Goal: Task Accomplishment & Management: Use online tool/utility

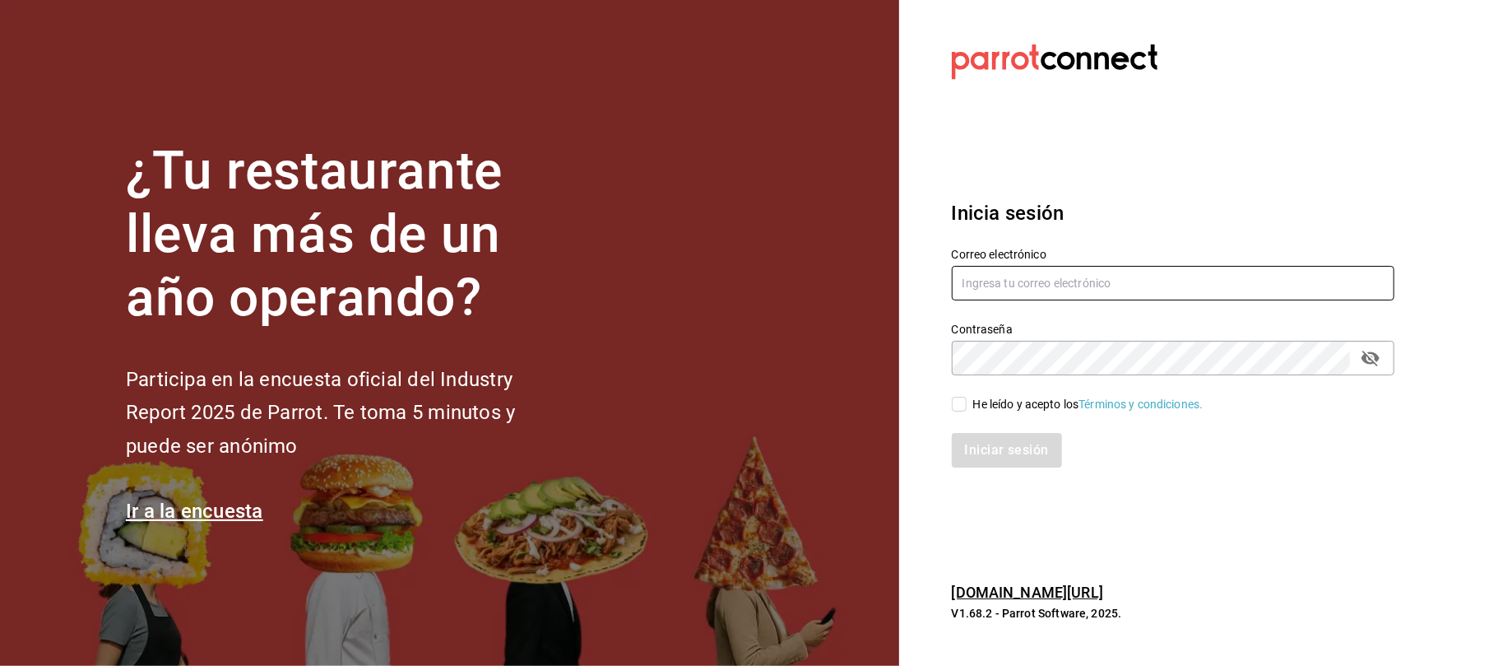
type input "karzzini.rg@karzo.mx"
click at [953, 415] on div "Iniciar sesión" at bounding box center [1163, 440] width 462 height 54
click at [961, 410] on input "He leído y acepto los Términos y condiciones." at bounding box center [959, 404] width 15 height 15
checkbox input "true"
click at [1000, 449] on button "Iniciar sesión" at bounding box center [1008, 450] width 112 height 35
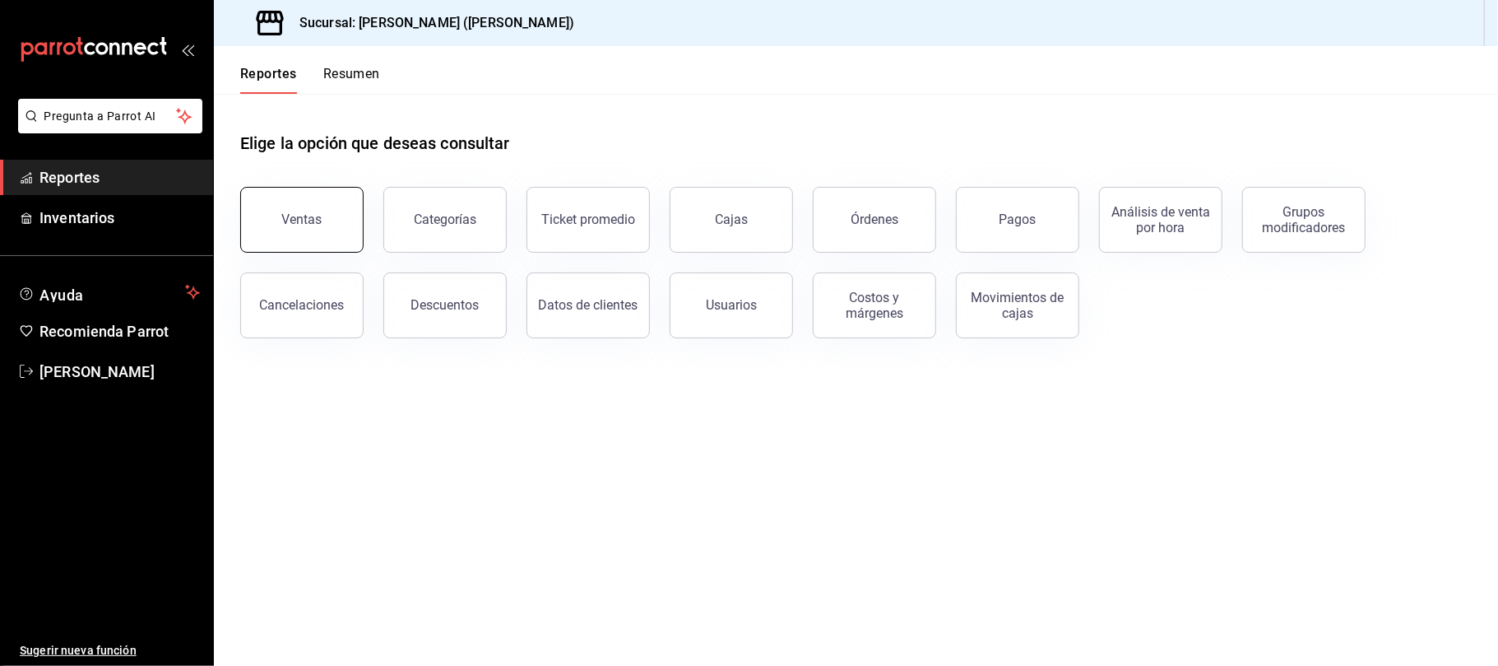
click at [314, 214] on div "Ventas" at bounding box center [302, 219] width 40 height 16
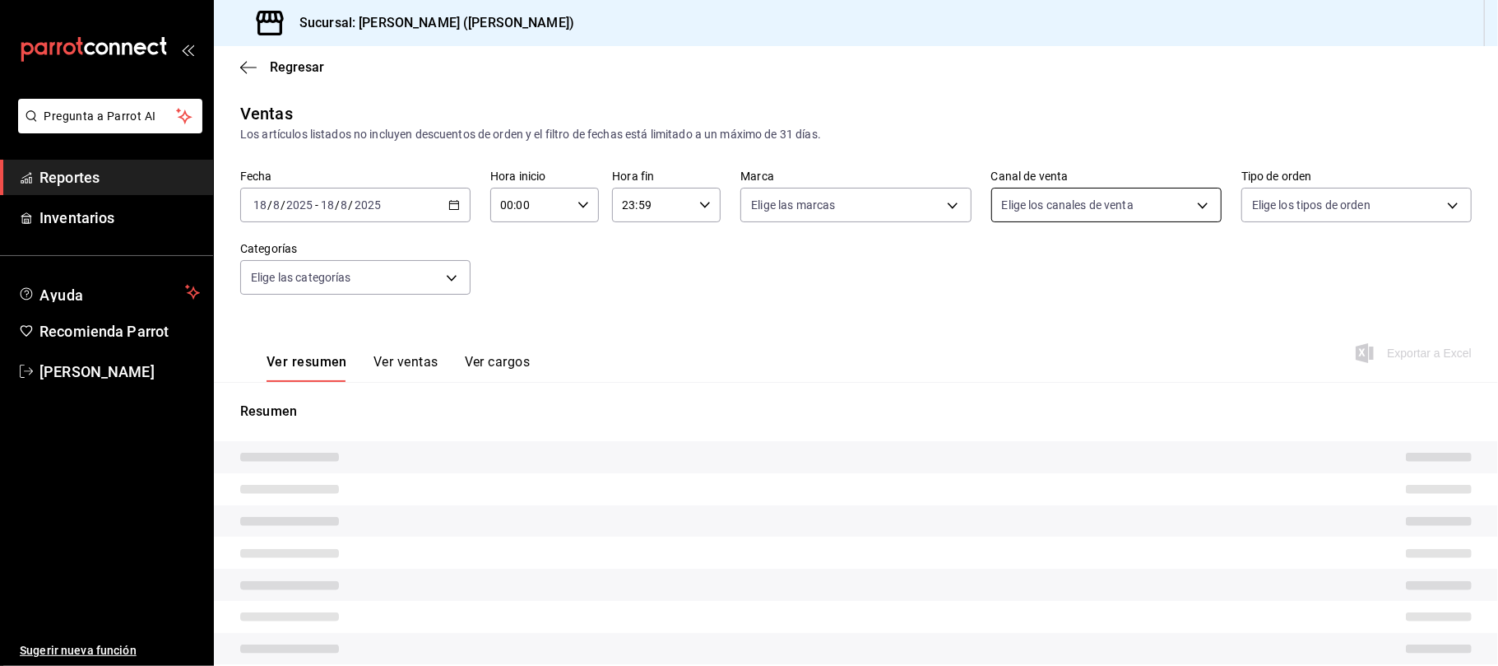
click at [1061, 215] on div "Elige los canales de venta" at bounding box center [1106, 205] width 230 height 35
click at [1060, 206] on span "Elige los canales de venta" at bounding box center [1068, 205] width 132 height 16
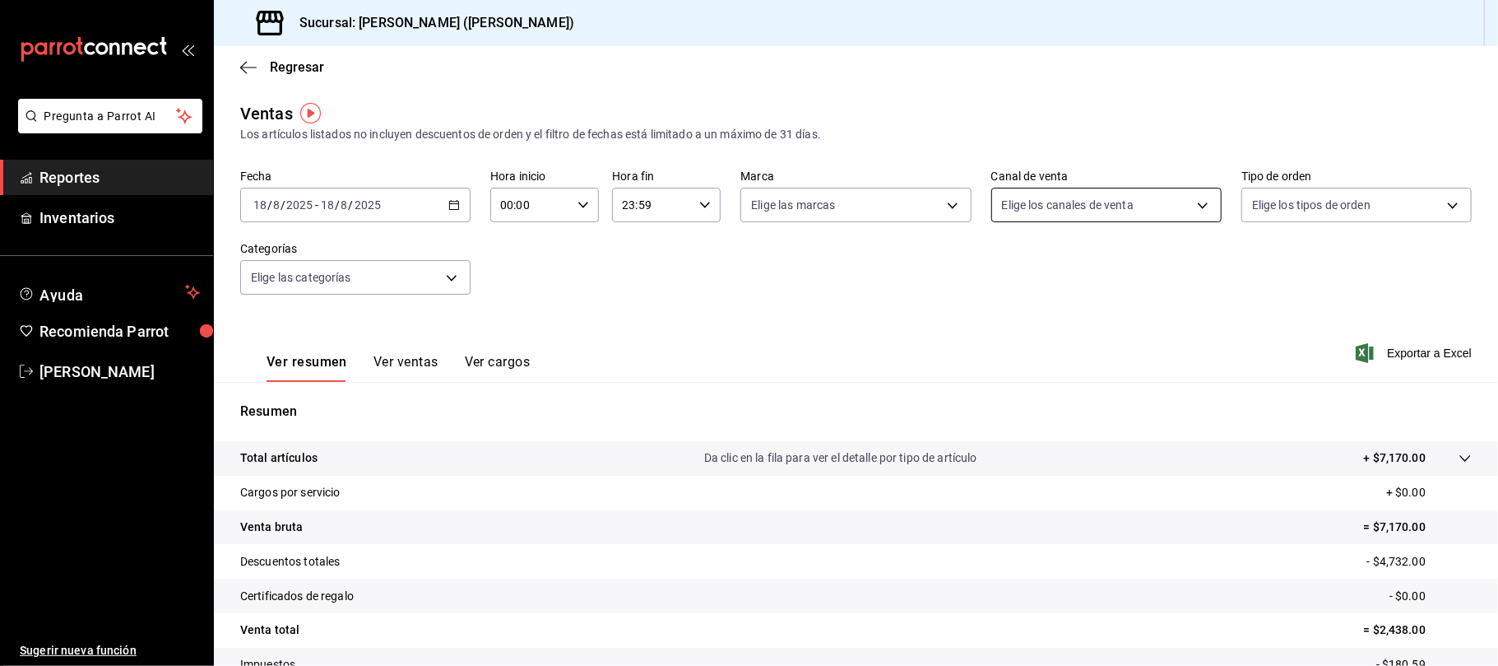
click at [1060, 206] on body "Pregunta a Parrot AI Reportes Inventarios Ayuda Recomienda Parrot [PERSON_NAME]…" at bounding box center [749, 333] width 1498 height 666
click at [1093, 392] on span "Rappi" at bounding box center [1114, 397] width 174 height 17
type input "RAPPI"
checkbox input "true"
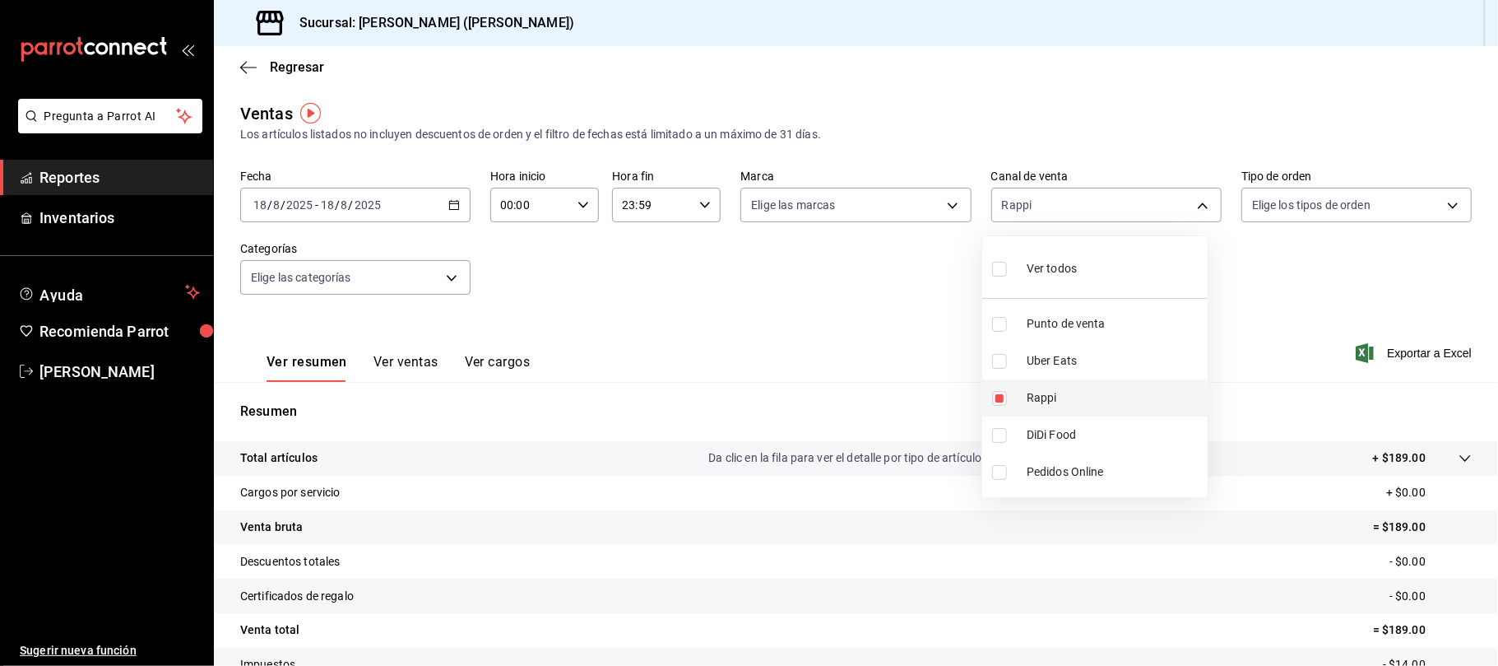
click at [1022, 403] on li "Rappi" at bounding box center [1094, 397] width 225 height 37
checkbox input "false"
click at [1044, 435] on span "DiDi Food" at bounding box center [1114, 434] width 174 height 17
type input "DIDI_FOOD"
checkbox input "true"
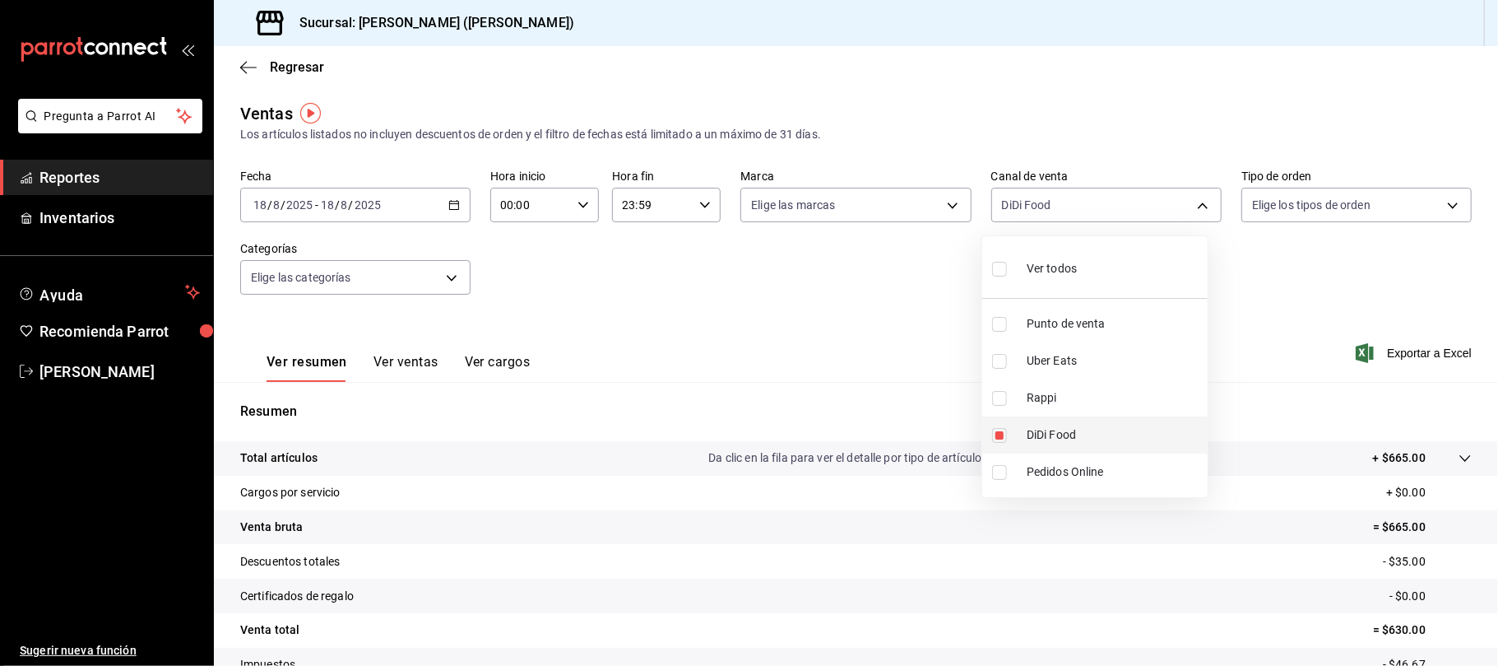
click at [1015, 431] on li "DiDi Food" at bounding box center [1094, 434] width 225 height 37
checkbox input "false"
click at [1032, 392] on span "Rappi" at bounding box center [1114, 397] width 174 height 17
type input "RAPPI"
checkbox input "true"
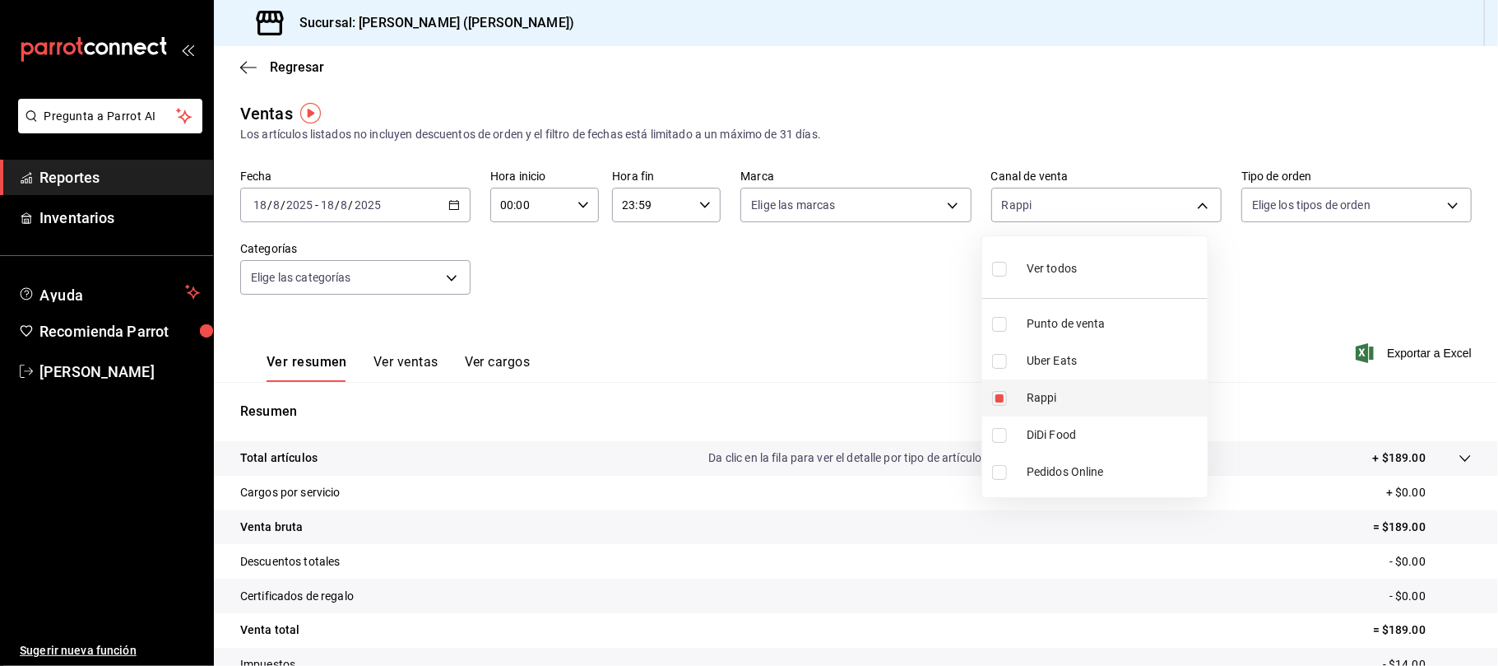
click at [1035, 396] on span "Rappi" at bounding box center [1114, 397] width 174 height 17
checkbox input "false"
click at [1060, 356] on span "Uber Eats" at bounding box center [1114, 360] width 174 height 17
type input "UBER_EATS"
checkbox input "true"
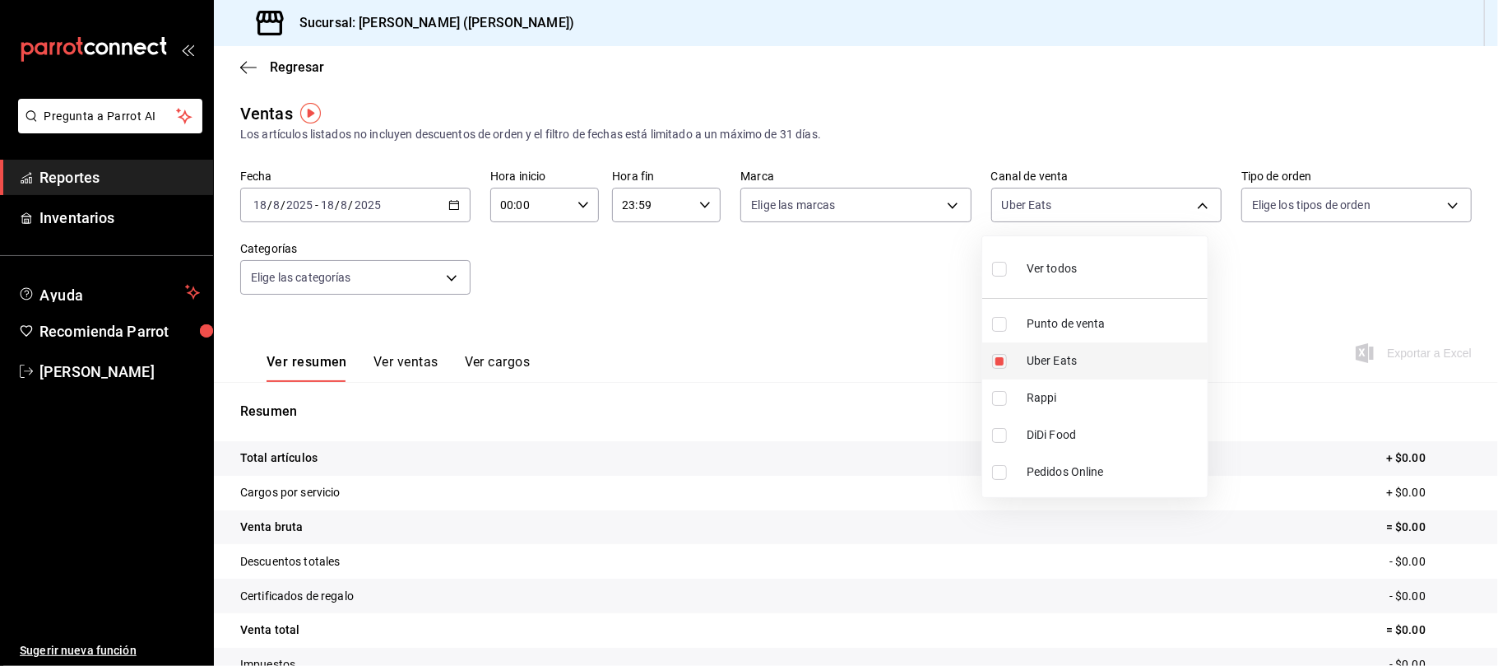
click at [1060, 356] on span "Uber Eats" at bounding box center [1114, 360] width 174 height 17
checkbox input "false"
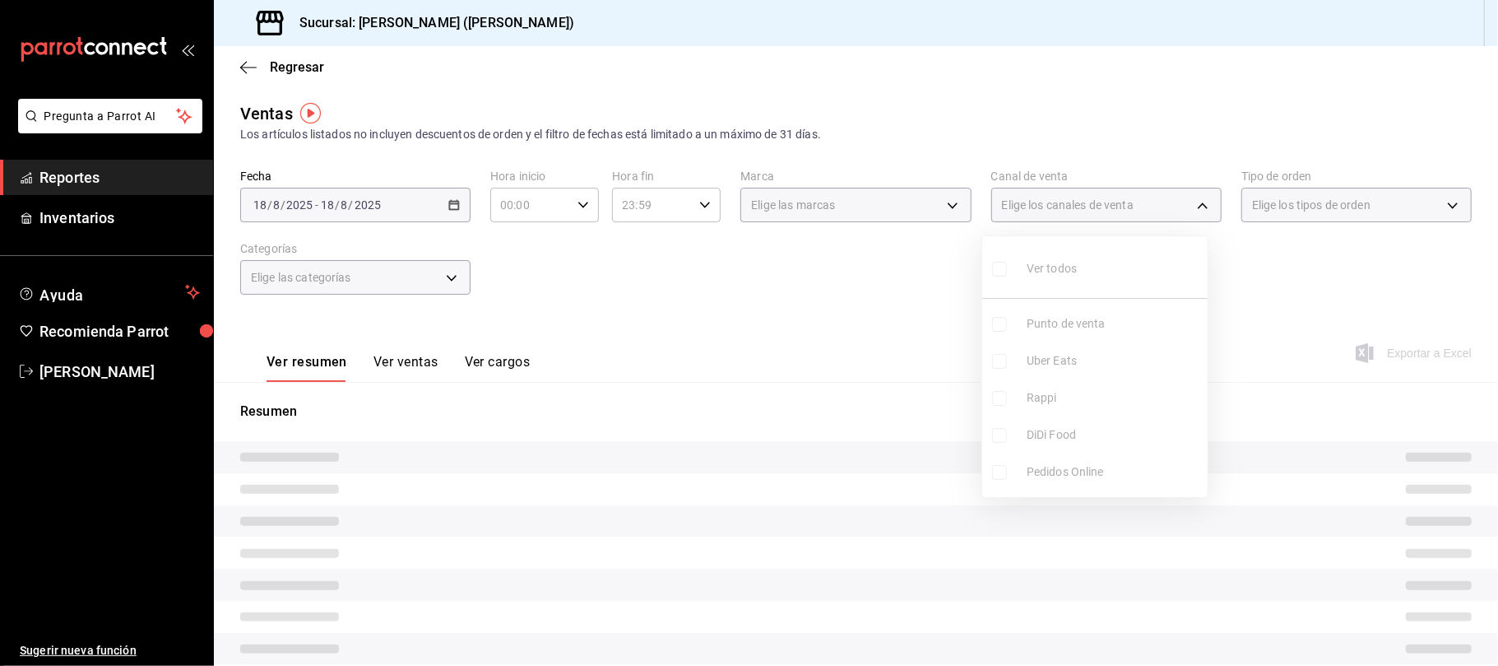
click at [1056, 395] on span "Rappi" at bounding box center [1114, 397] width 174 height 17
type input "RAPPI"
checkbox input "true"
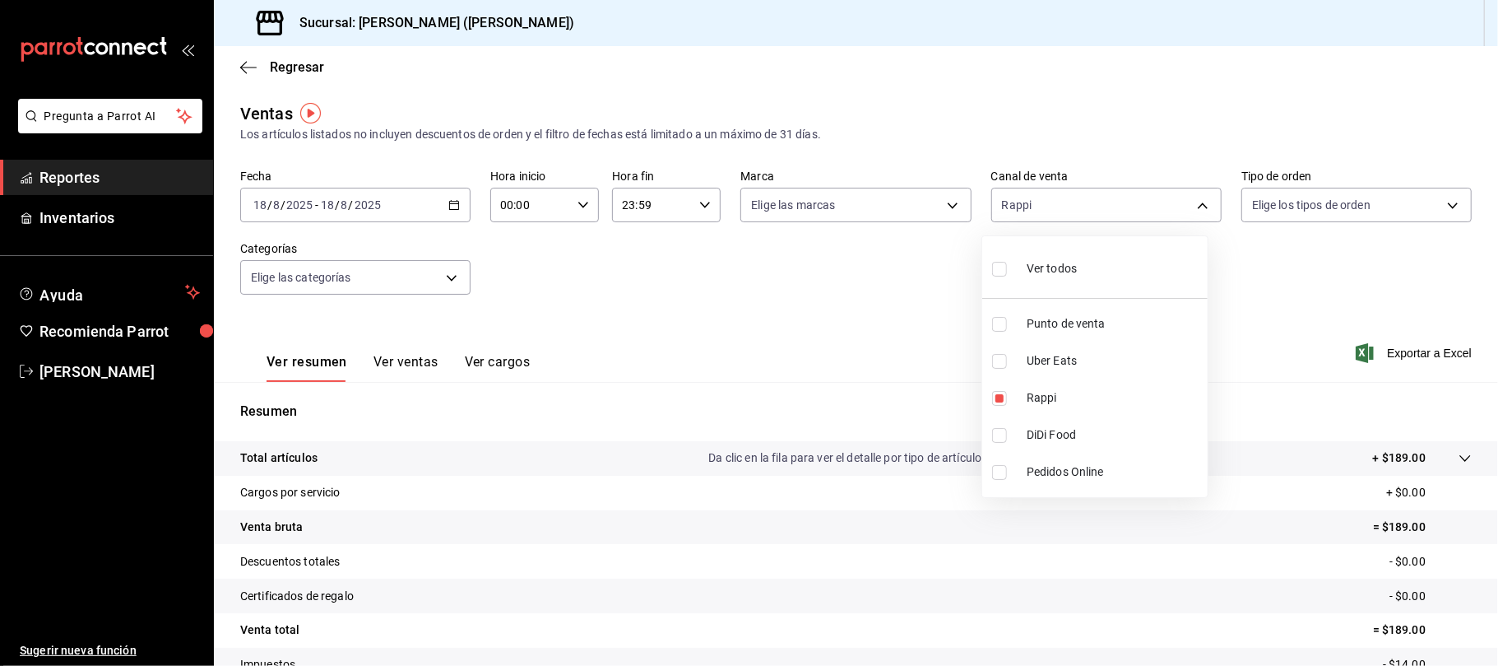
click at [1047, 426] on span "DiDi Food" at bounding box center [1114, 434] width 174 height 17
type input "RAPPI,DIDI_FOOD"
checkbox input "true"
click at [758, 261] on div at bounding box center [749, 333] width 1498 height 666
click at [395, 356] on button "Ver ventas" at bounding box center [405, 368] width 65 height 28
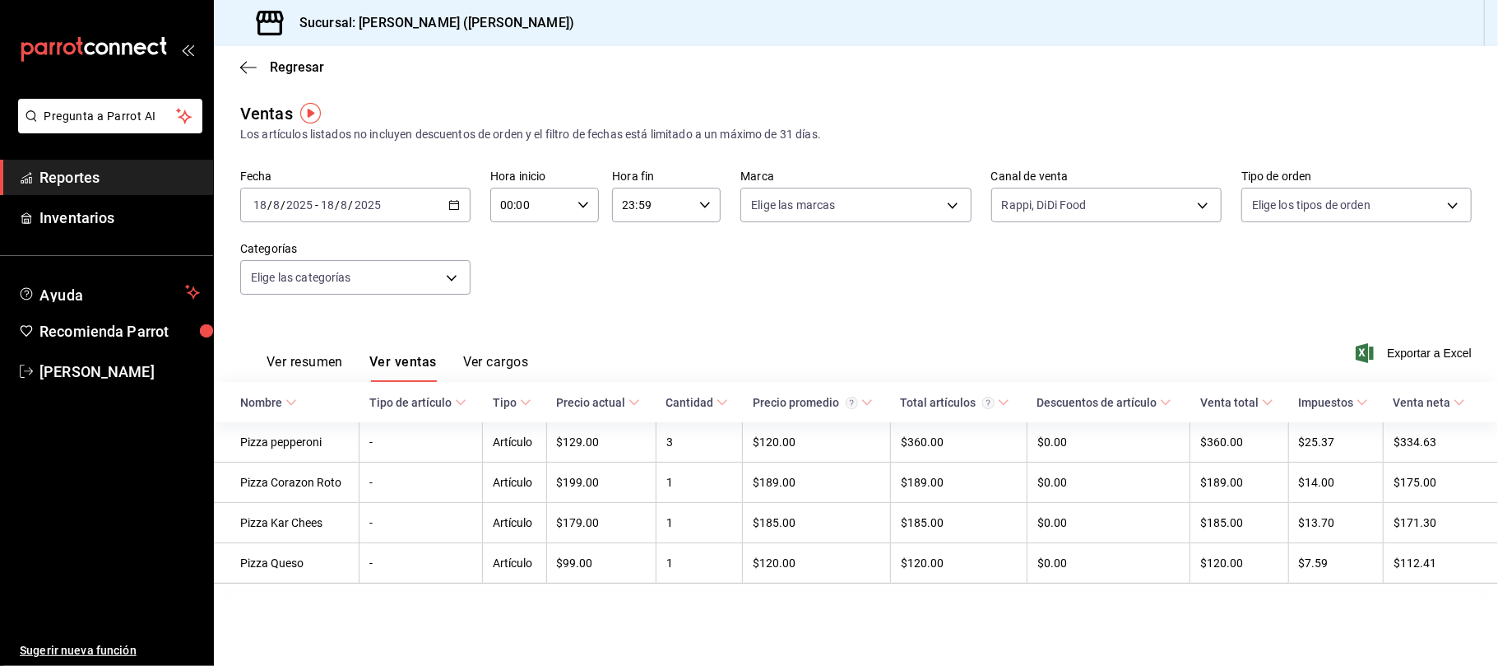
click at [310, 367] on button "Ver resumen" at bounding box center [305, 368] width 77 height 28
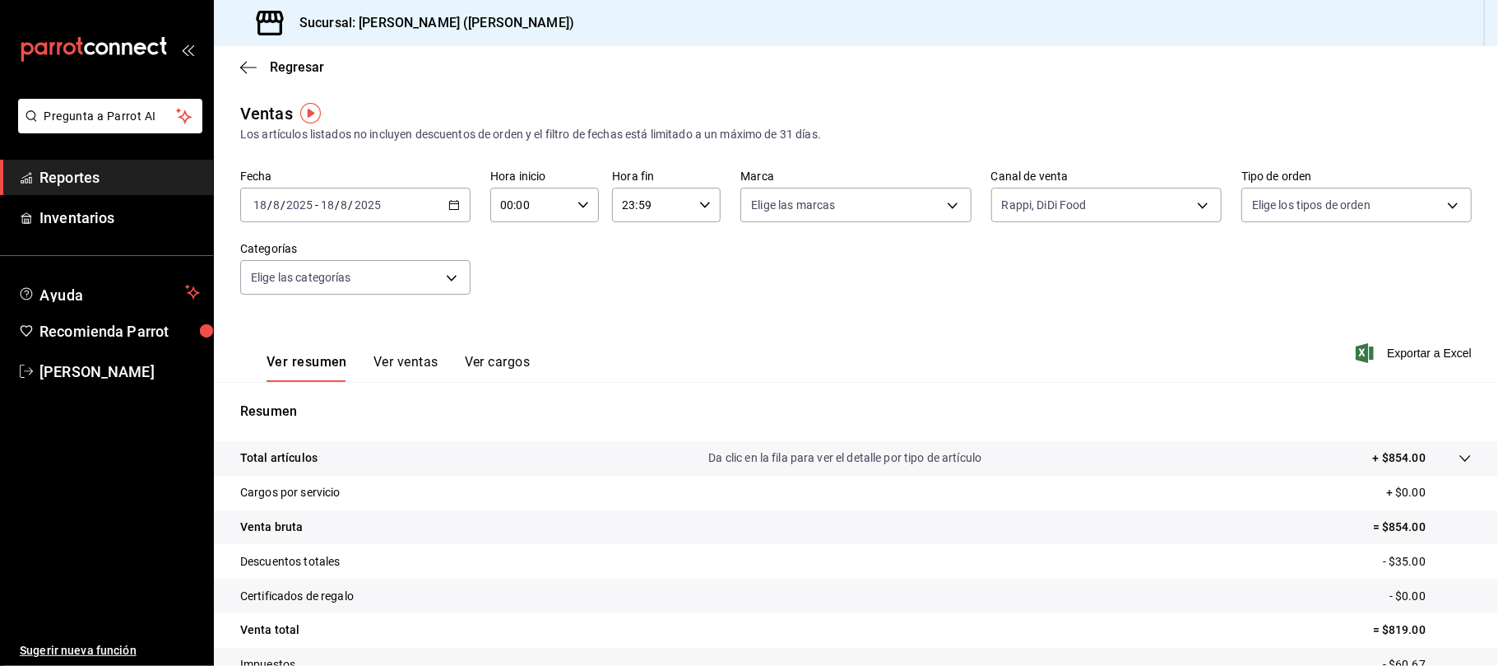
click at [401, 376] on button "Ver ventas" at bounding box center [405, 368] width 65 height 28
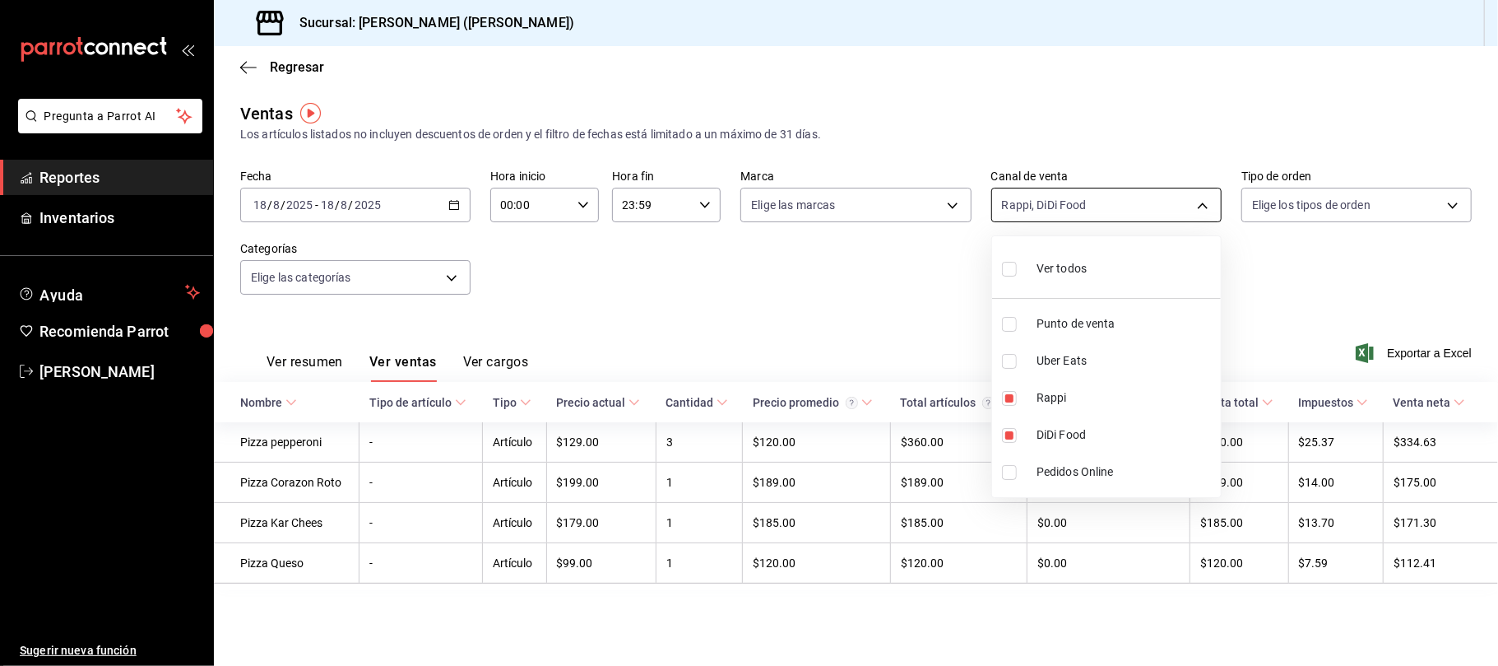
click at [1038, 202] on body "Pregunta a Parrot AI Reportes Inventarios Ayuda Recomienda Parrot [PERSON_NAME]…" at bounding box center [749, 333] width 1498 height 666
click at [1068, 396] on span "Rappi" at bounding box center [1126, 397] width 178 height 17
type input "DIDI_FOOD"
checkbox input "false"
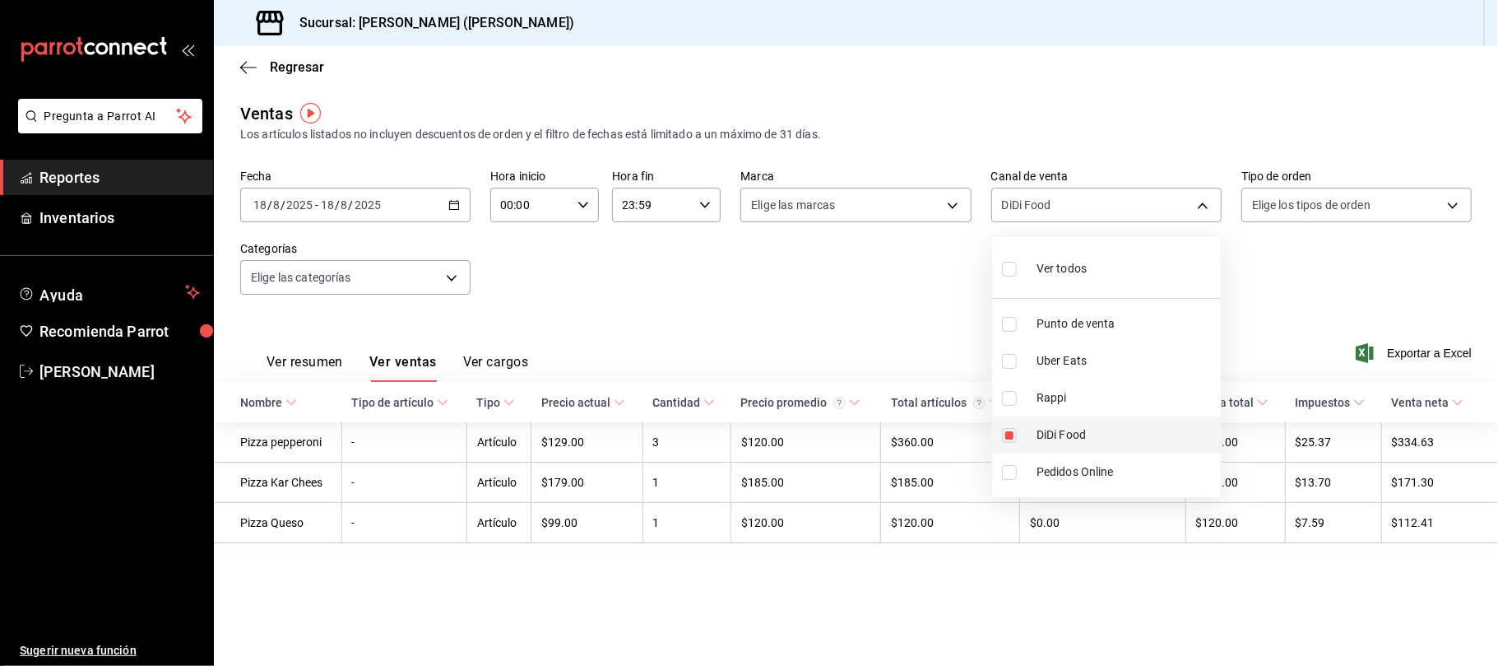
click at [1063, 438] on span "DiDi Food" at bounding box center [1126, 434] width 178 height 17
checkbox input "false"
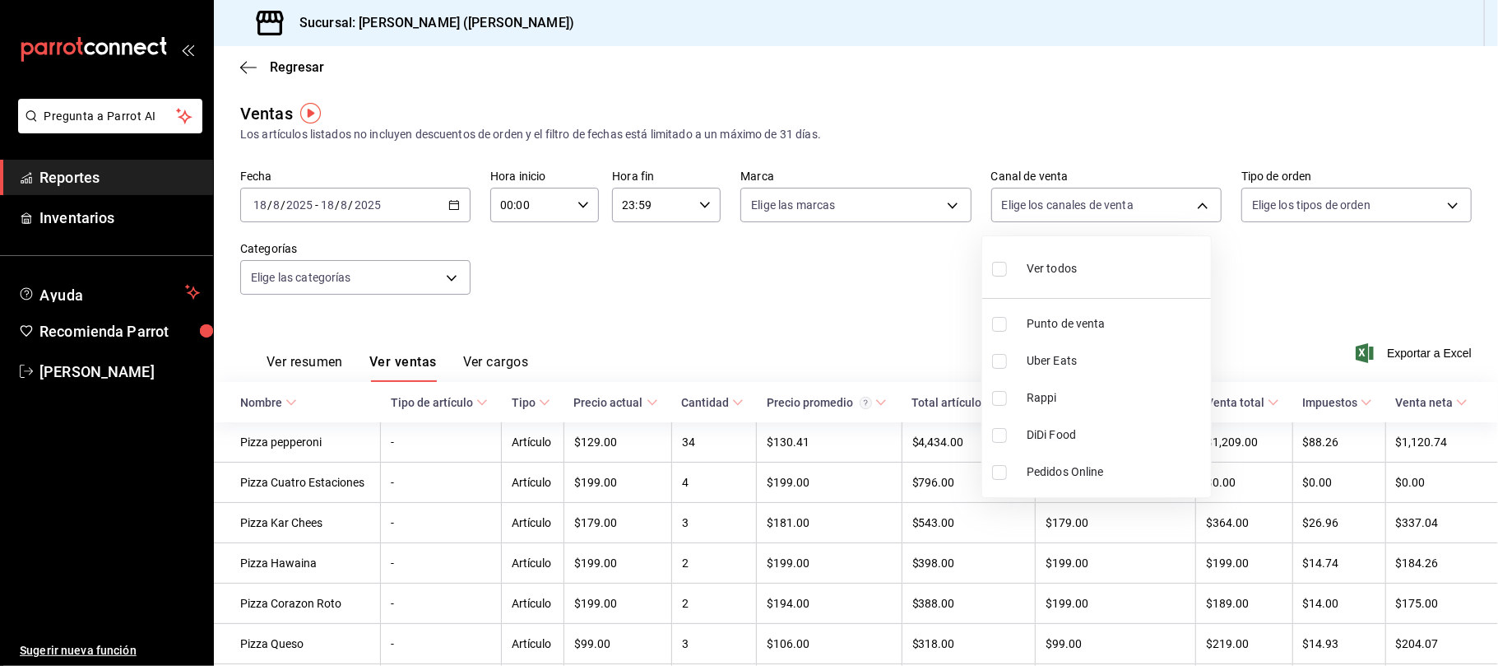
click at [1126, 326] on span "Punto de venta" at bounding box center [1116, 323] width 178 height 17
type input "PARROT"
checkbox input "true"
drag, startPoint x: 836, startPoint y: 278, endPoint x: 827, endPoint y: 278, distance: 9.0
click at [836, 277] on div at bounding box center [749, 333] width 1498 height 666
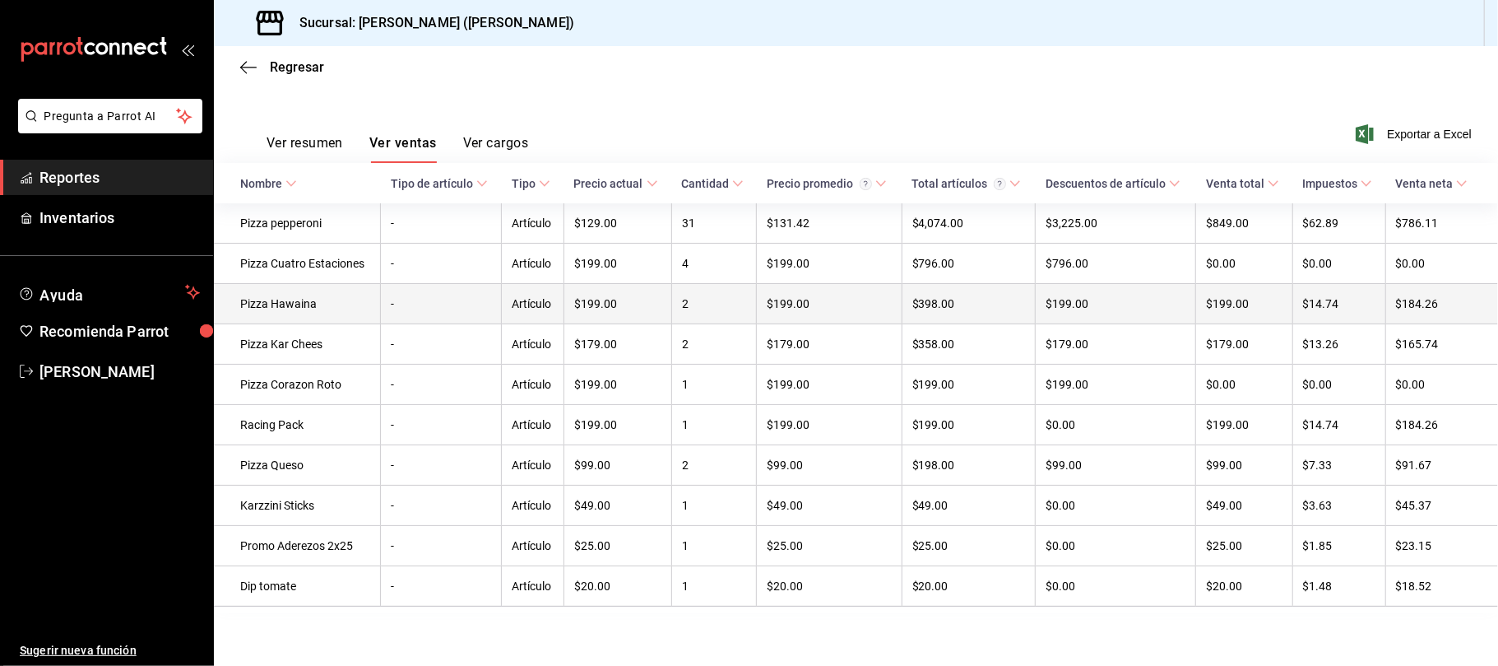
scroll to position [232, 0]
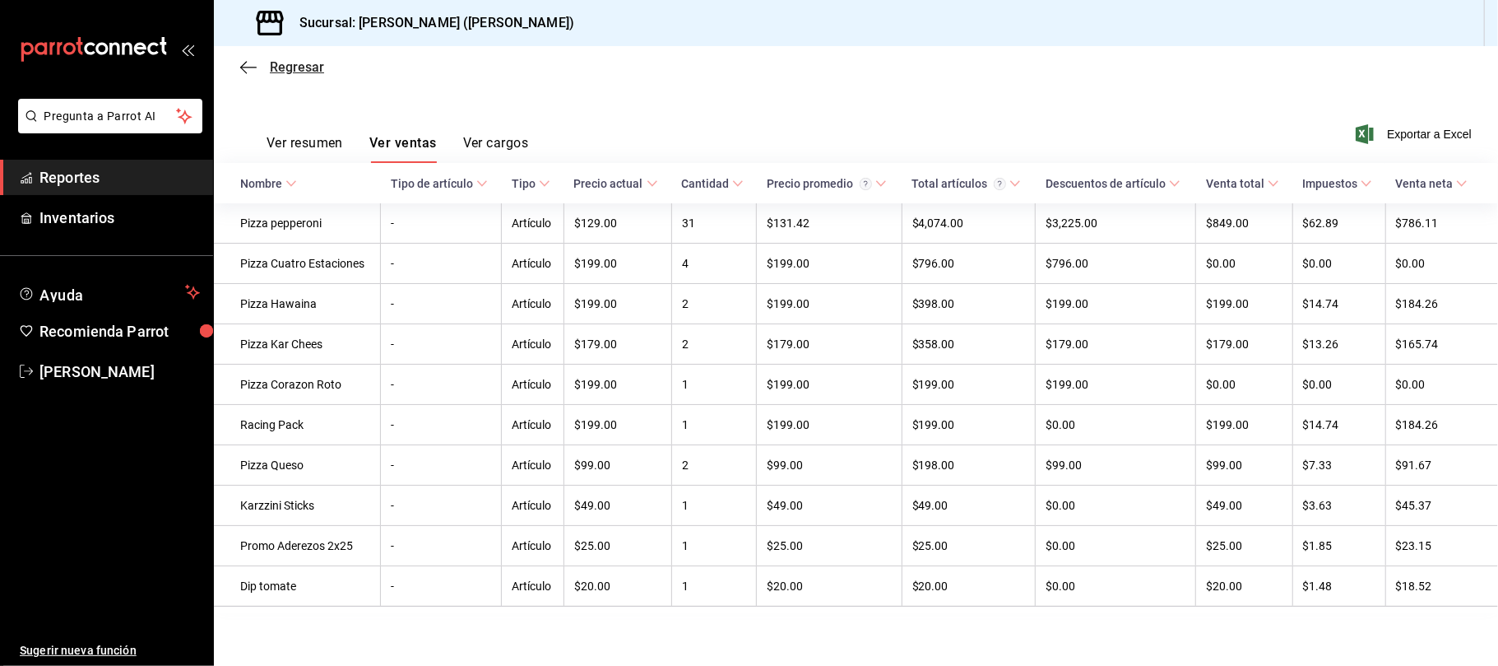
click at [310, 70] on span "Regresar" at bounding box center [297, 67] width 54 height 16
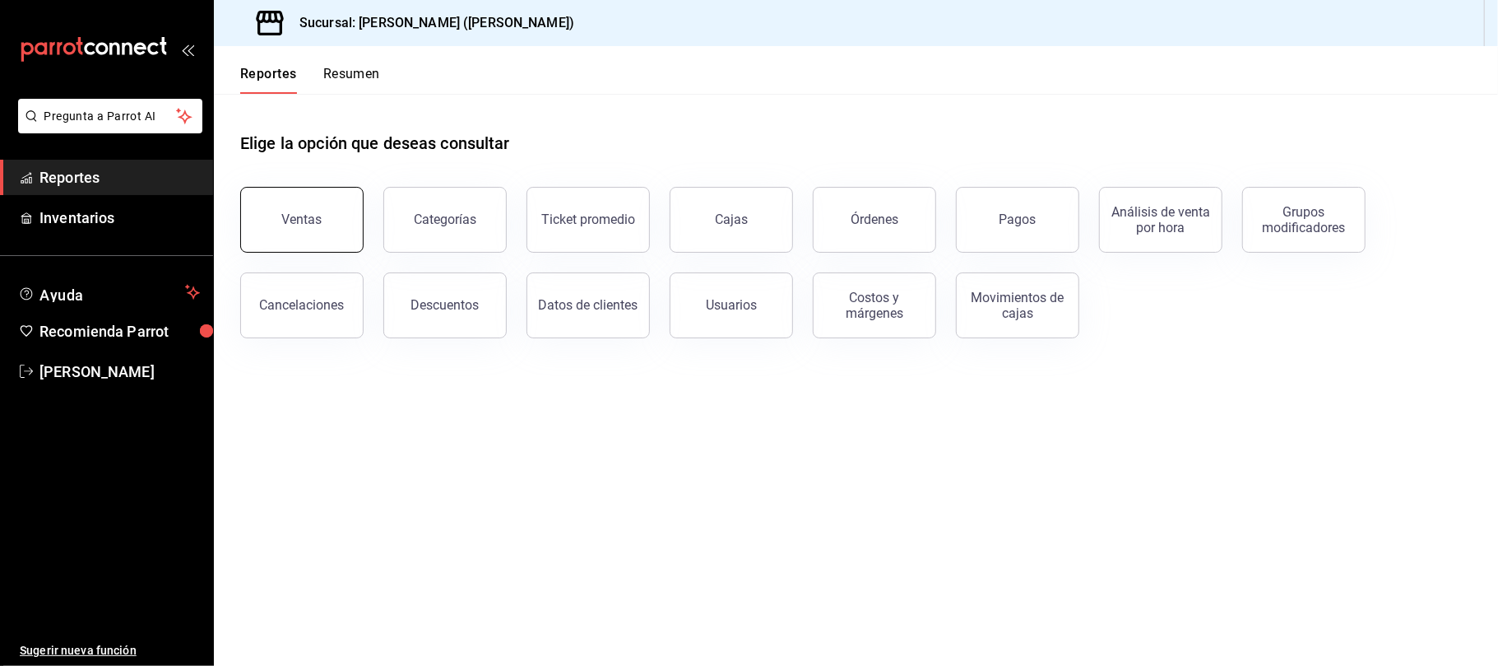
click at [336, 220] on button "Ventas" at bounding box center [301, 220] width 123 height 66
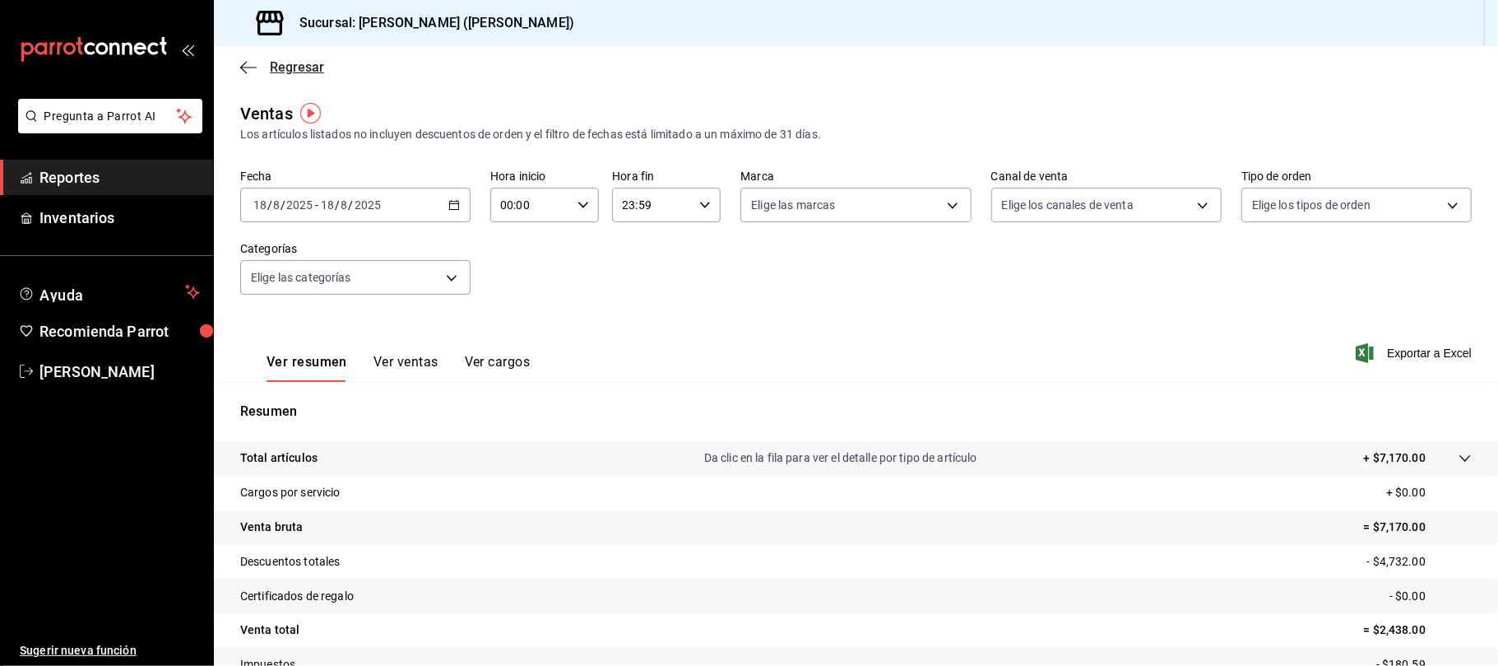
click at [276, 64] on span "Regresar" at bounding box center [297, 67] width 54 height 16
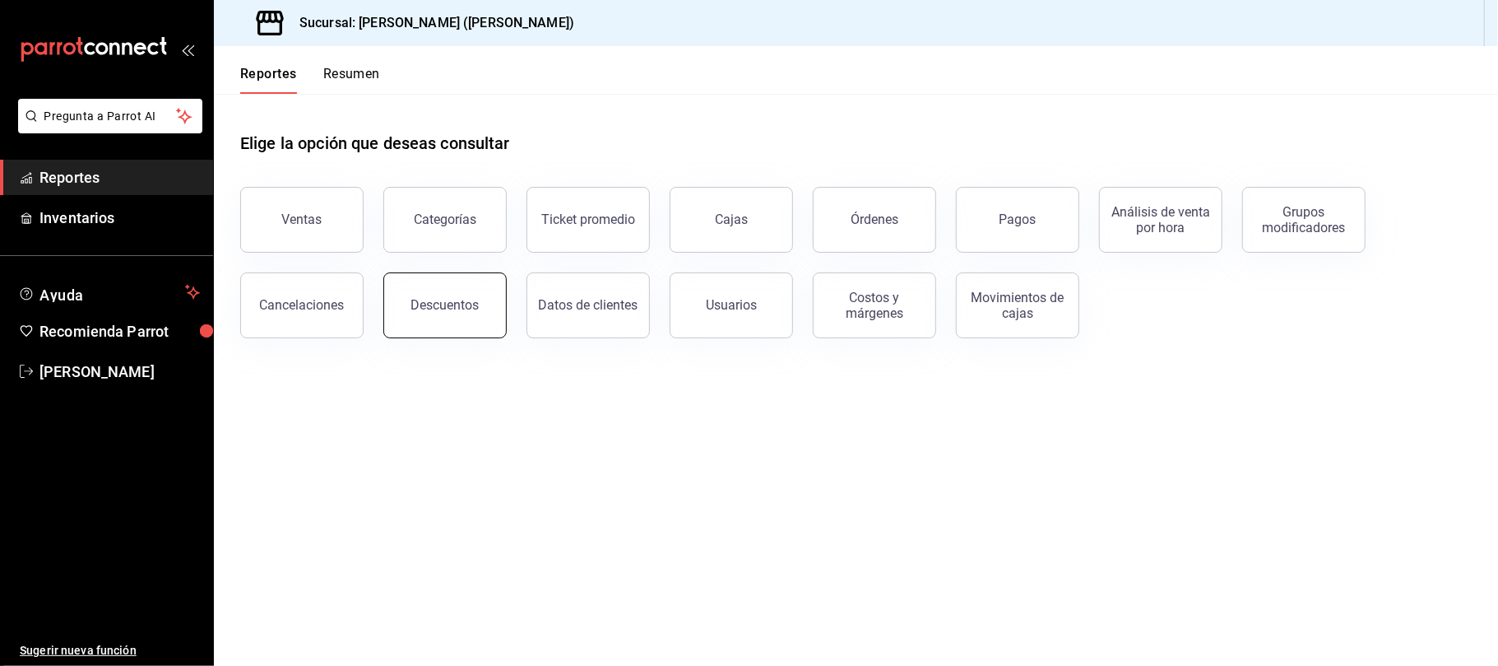
click at [445, 299] on div "Descuentos" at bounding box center [445, 305] width 68 height 16
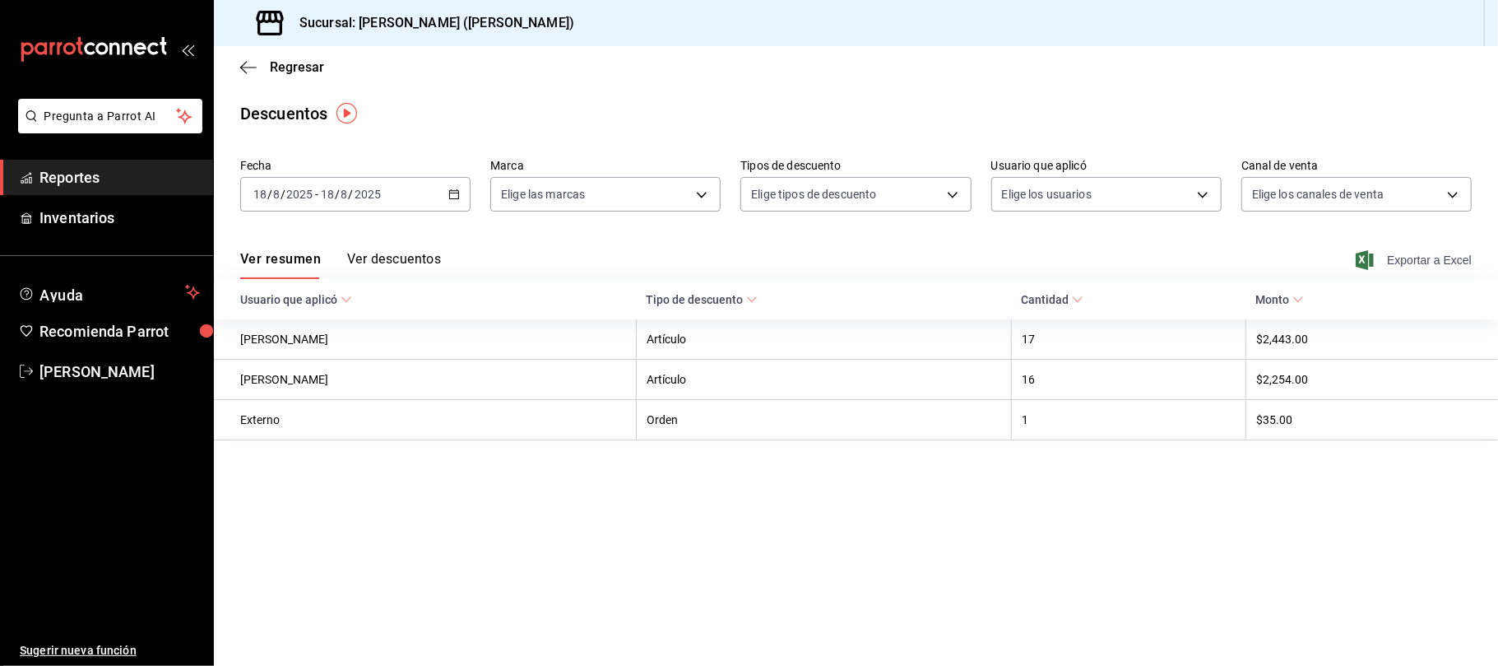
click at [1421, 265] on span "Exportar a Excel" at bounding box center [1415, 260] width 113 height 20
click at [290, 57] on div "Regresar" at bounding box center [856, 67] width 1284 height 42
click at [293, 64] on span "Regresar" at bounding box center [297, 67] width 54 height 16
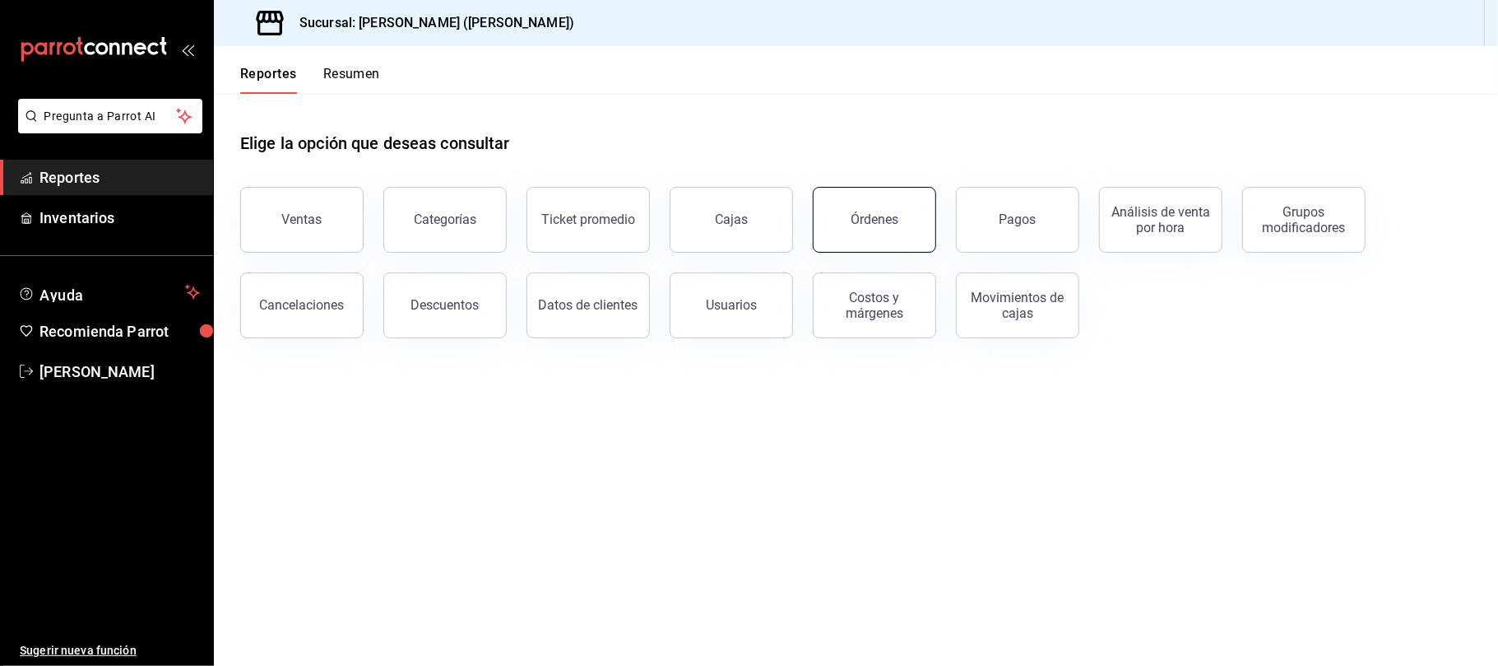
click at [876, 237] on button "Órdenes" at bounding box center [874, 220] width 123 height 66
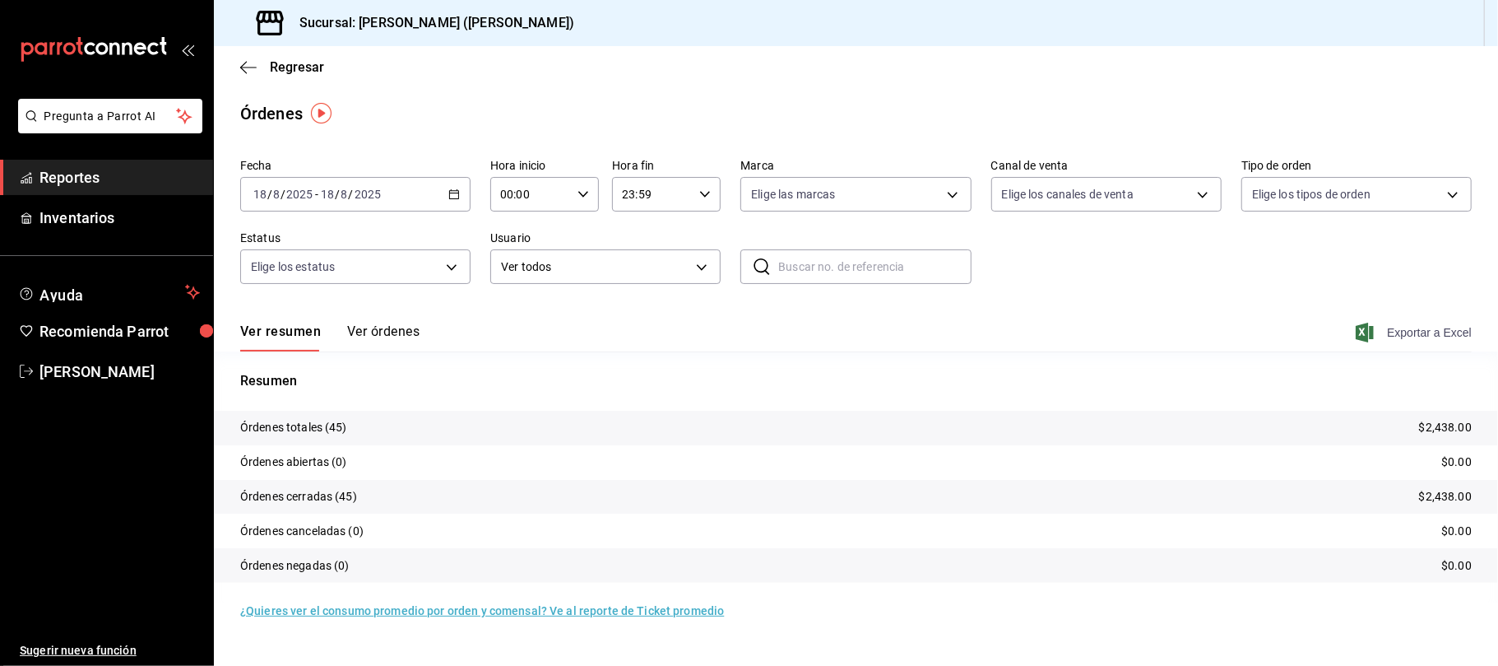
click at [1433, 332] on span "Exportar a Excel" at bounding box center [1415, 332] width 113 height 20
click at [286, 60] on span "Regresar" at bounding box center [297, 67] width 54 height 16
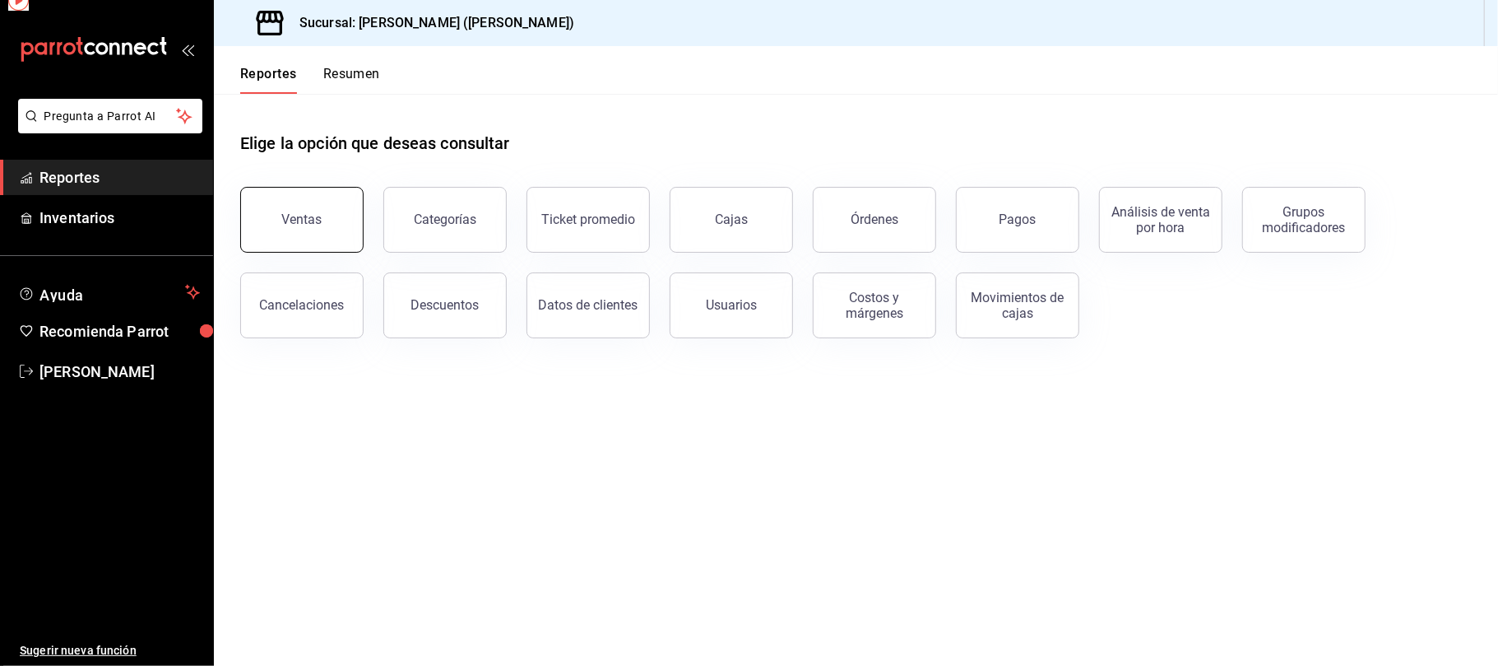
click at [294, 208] on button "Ventas" at bounding box center [301, 220] width 123 height 66
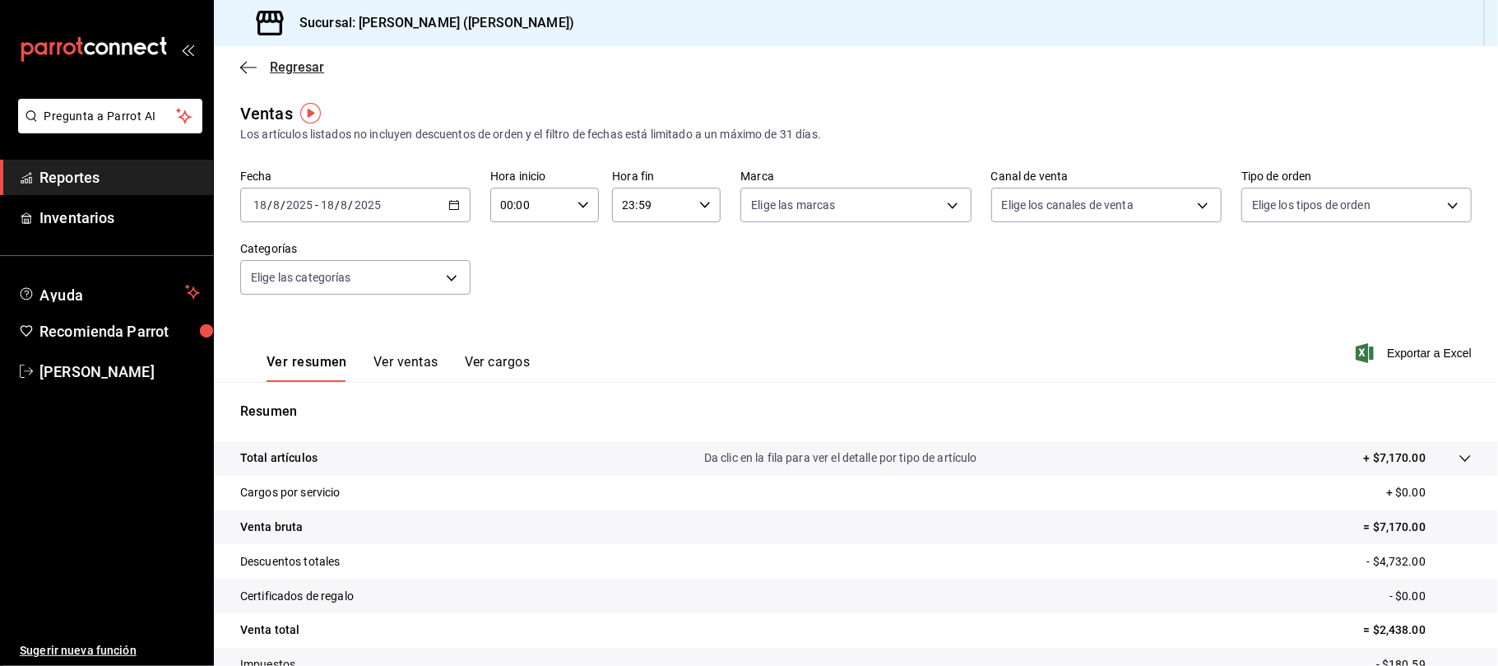
click at [306, 67] on span "Regresar" at bounding box center [297, 67] width 54 height 16
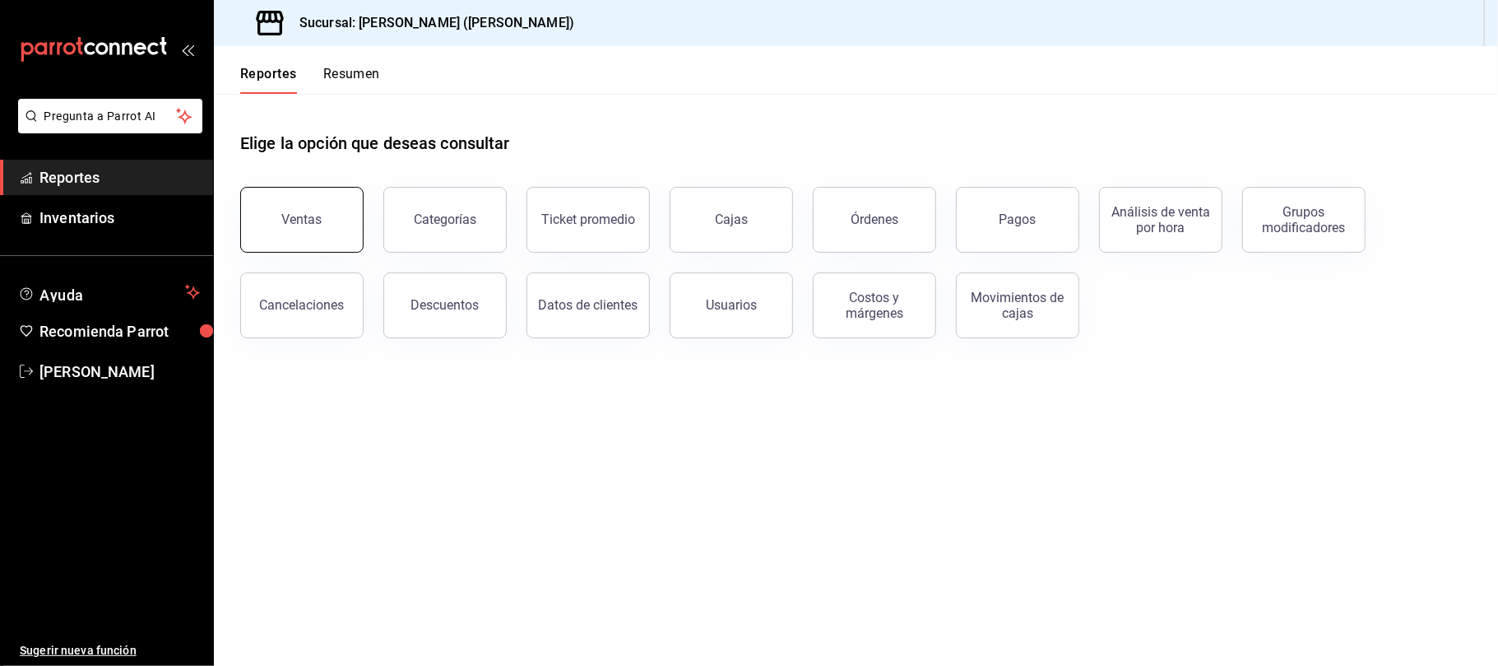
click at [350, 221] on button "Ventas" at bounding box center [301, 220] width 123 height 66
